Goal: Navigation & Orientation: Find specific page/section

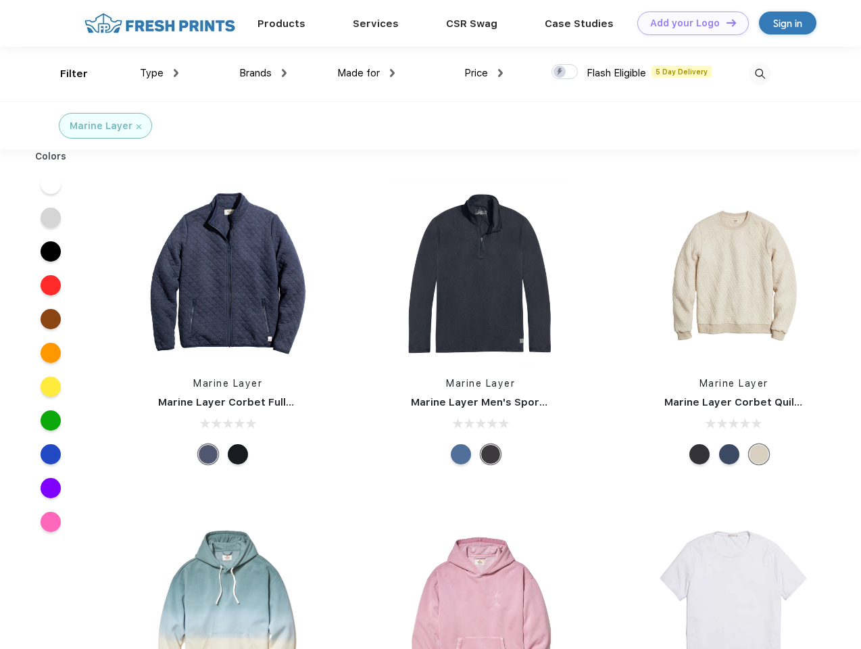
click at [688, 23] on link "Add your Logo Design Tool" at bounding box center [694, 23] width 112 height 24
click at [0, 0] on div "Design Tool" at bounding box center [0, 0] width 0 height 0
click at [725, 22] on link "Add your Logo Design Tool" at bounding box center [694, 23] width 112 height 24
click at [65, 74] on div "Filter" at bounding box center [74, 74] width 28 height 16
click at [160, 73] on span "Type" at bounding box center [152, 73] width 24 height 12
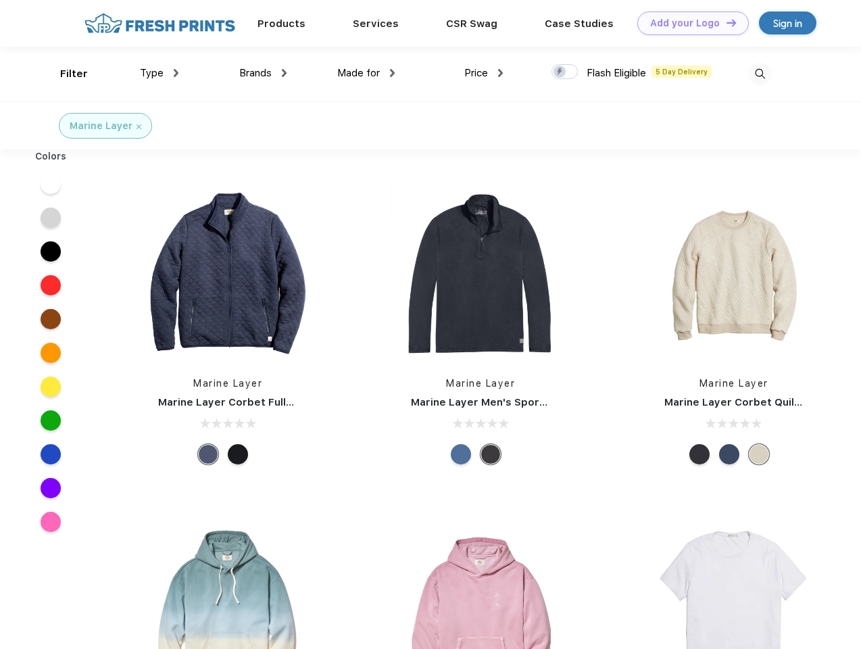
click at [263, 73] on span "Brands" at bounding box center [255, 73] width 32 height 12
click at [366, 73] on span "Made for" at bounding box center [358, 73] width 43 height 12
click at [484, 73] on span "Price" at bounding box center [476, 73] width 24 height 12
click at [565, 72] on div at bounding box center [565, 71] width 26 height 15
click at [560, 72] on input "checkbox" at bounding box center [556, 68] width 9 height 9
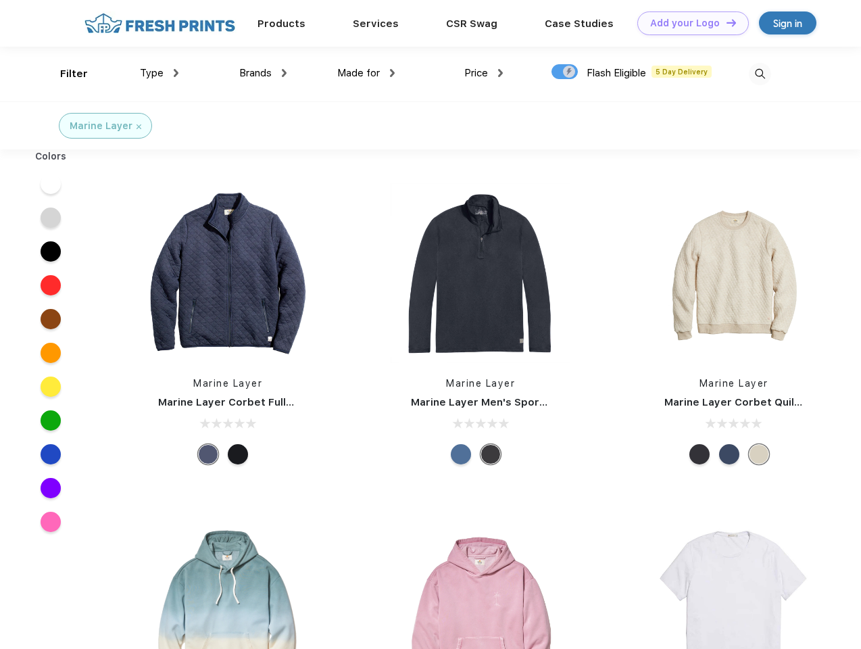
click at [760, 74] on img at bounding box center [760, 74] width 22 height 22
